Goal: Task Accomplishment & Management: Use online tool/utility

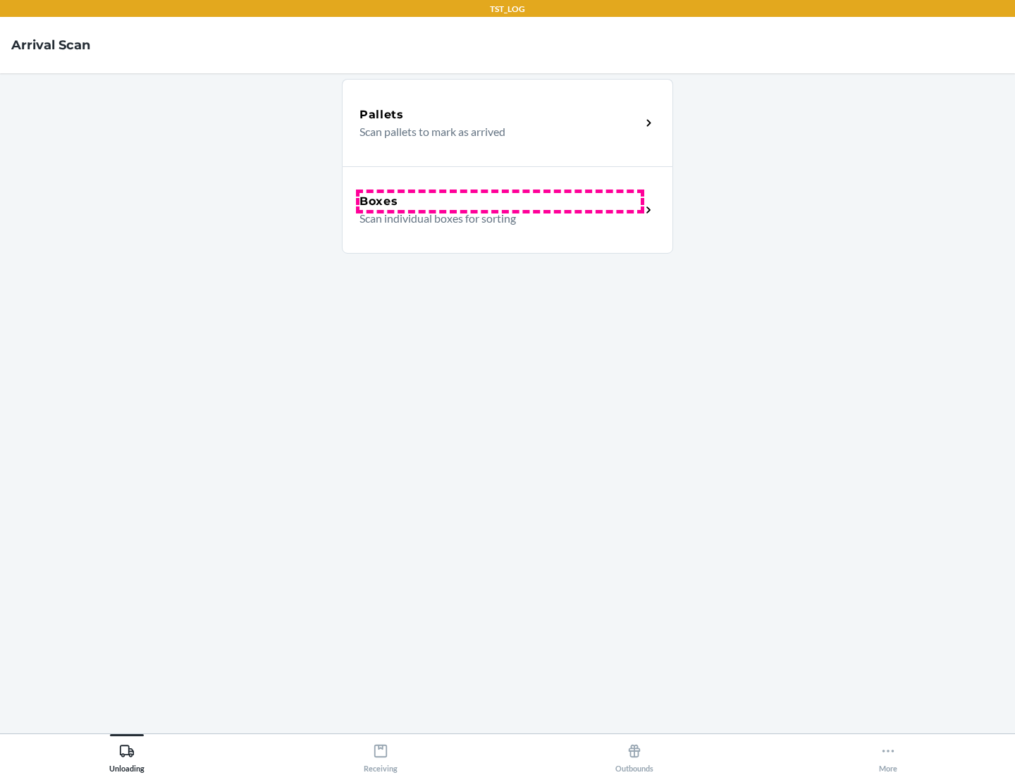
click at [500, 201] on div "Boxes" at bounding box center [499, 201] width 281 height 17
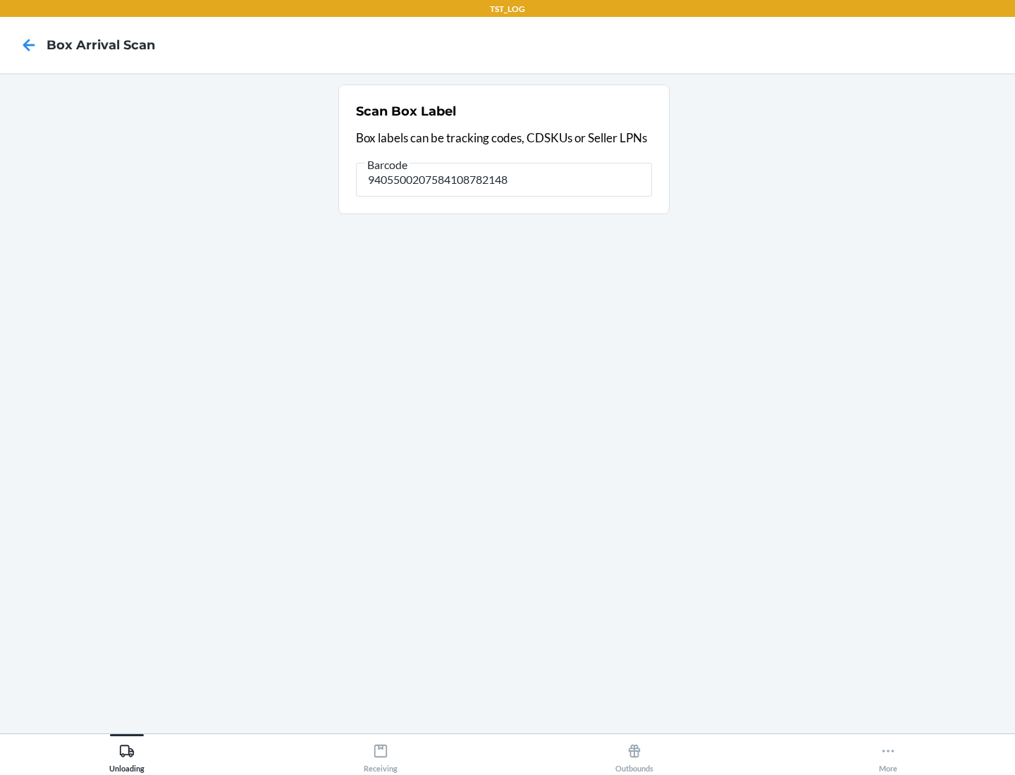
type input "9405500207584108782148"
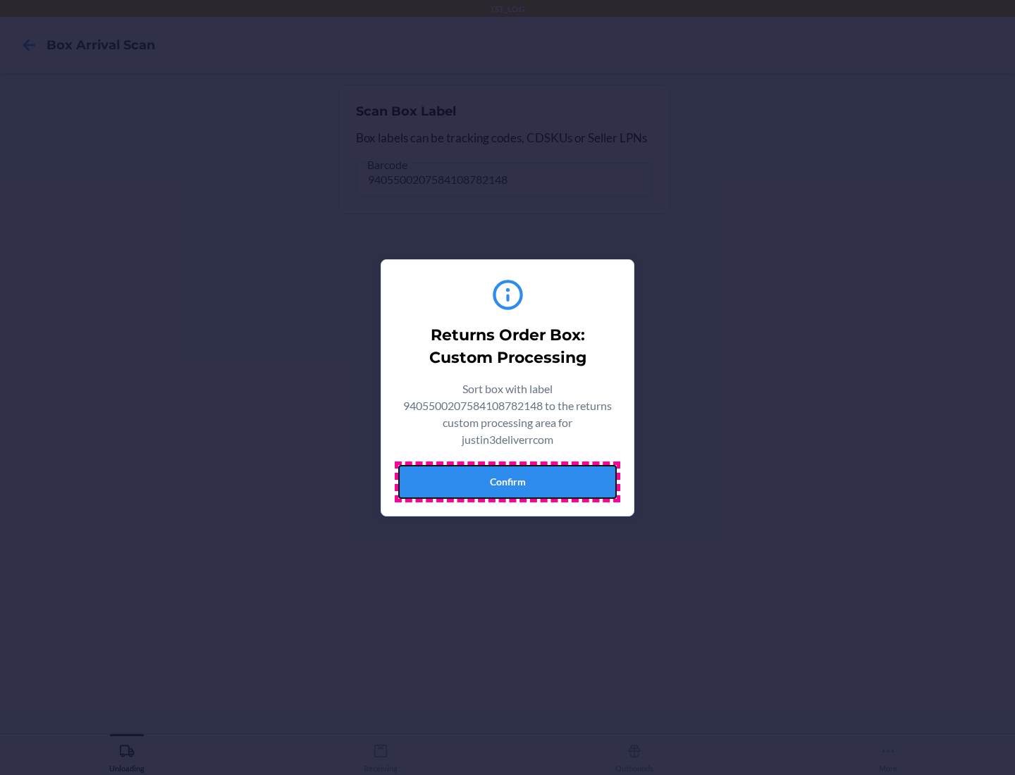
click at [507, 481] on button "Confirm" at bounding box center [507, 482] width 218 height 34
